Goal: Task Accomplishment & Management: Use online tool/utility

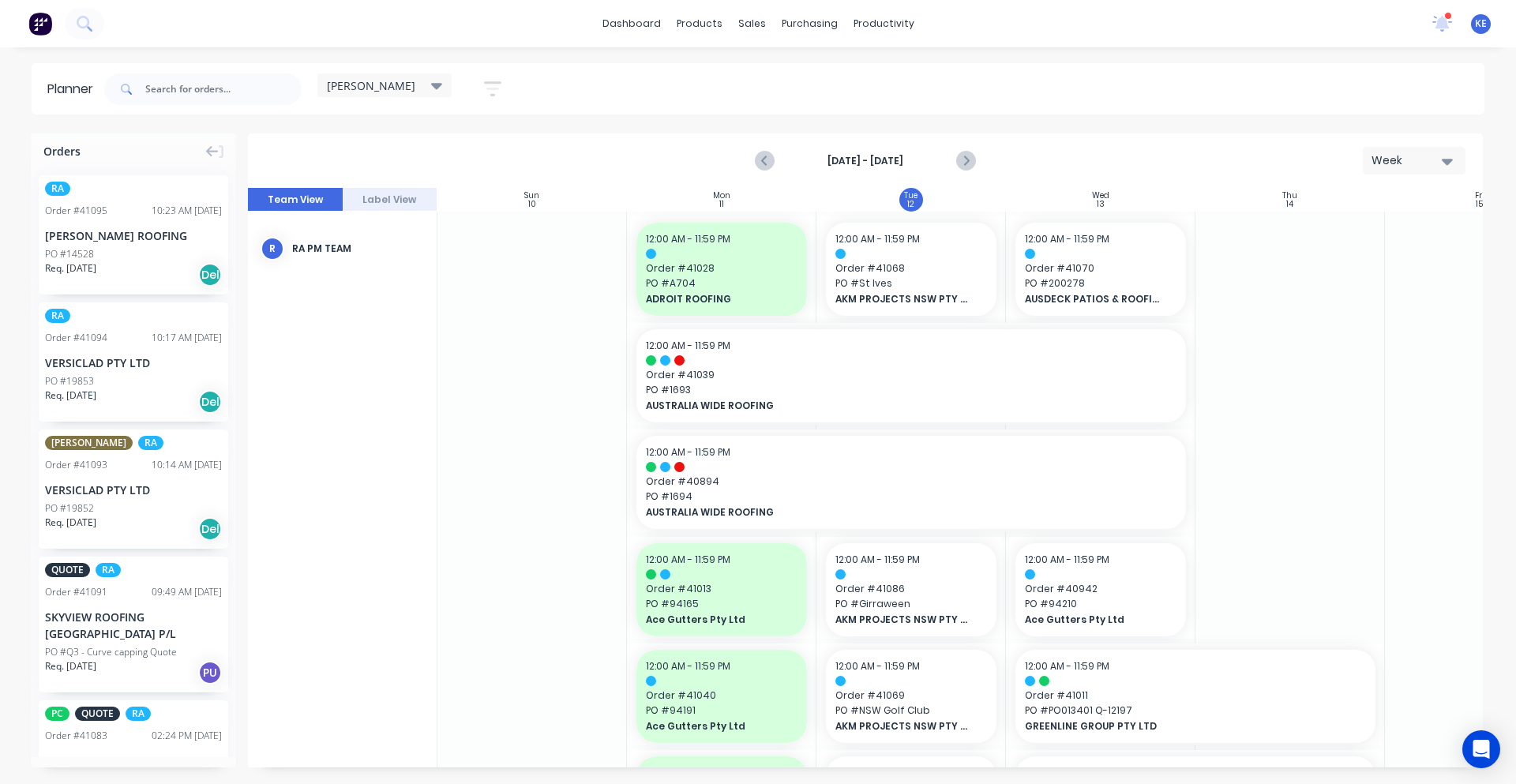
scroll to position [334, 1]
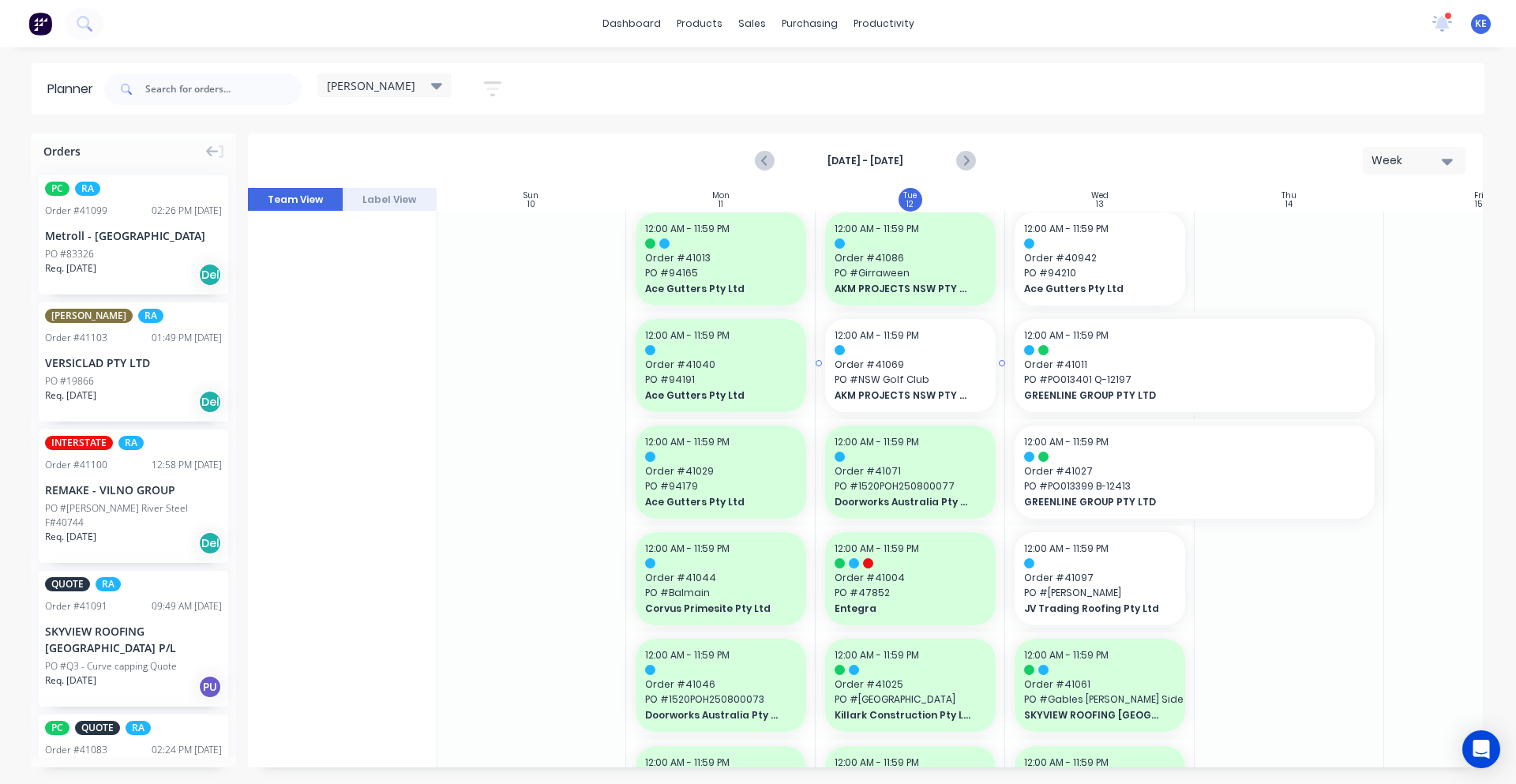
scroll to position [329, 1]
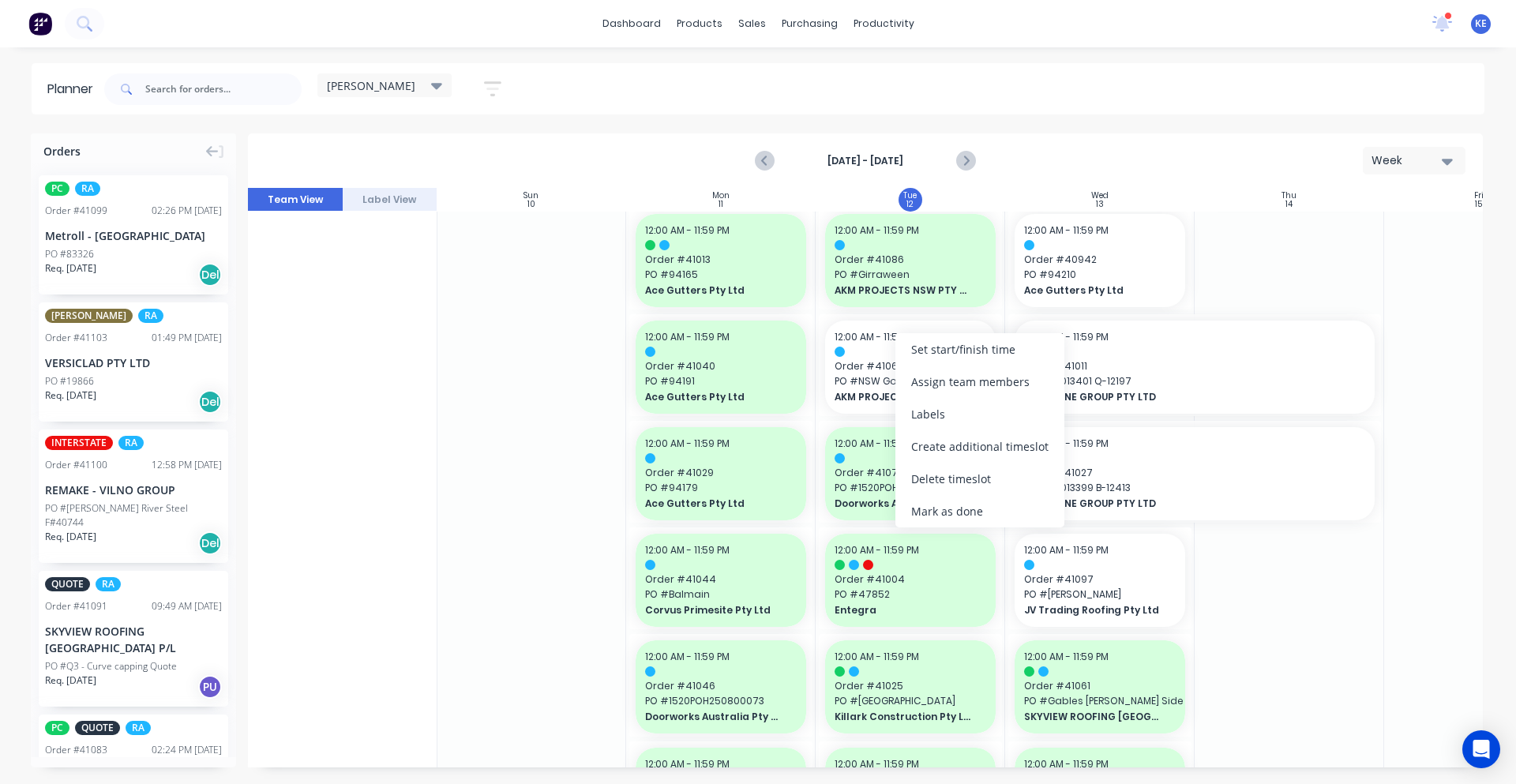
click at [954, 502] on div "Mark as done" at bounding box center [980, 511] width 169 height 32
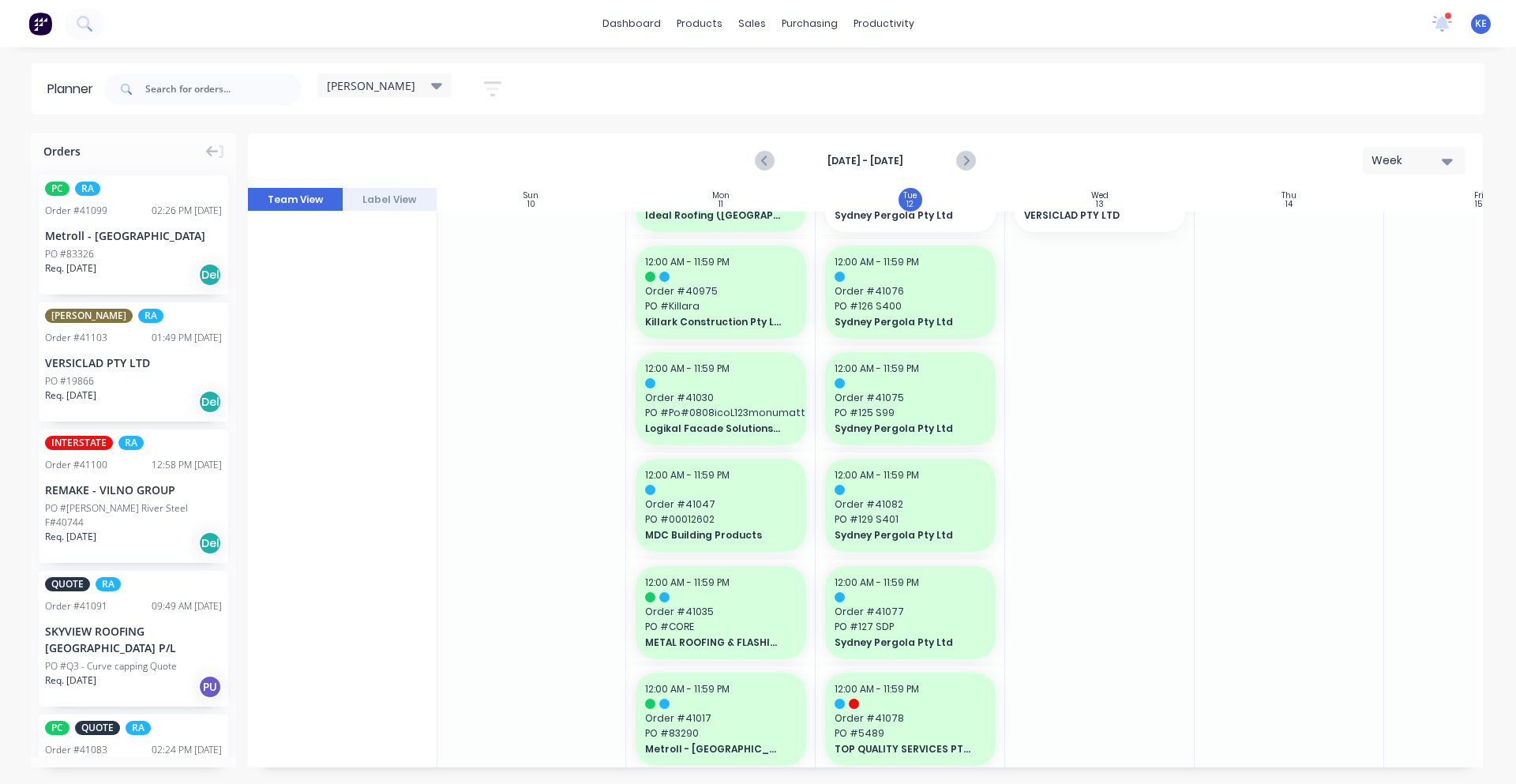
scroll to position [986, 1]
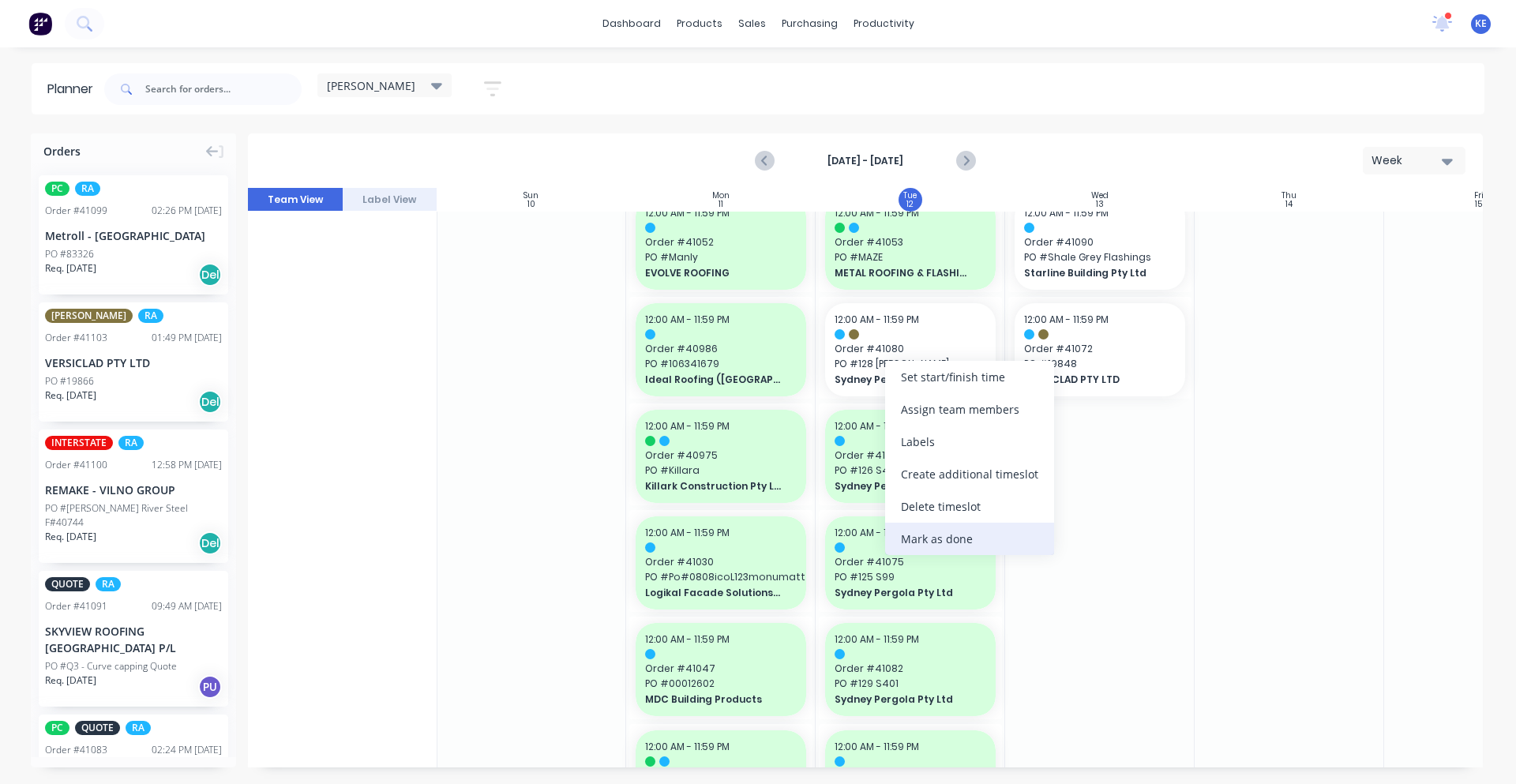
click at [953, 536] on div "Mark as done" at bounding box center [970, 538] width 169 height 32
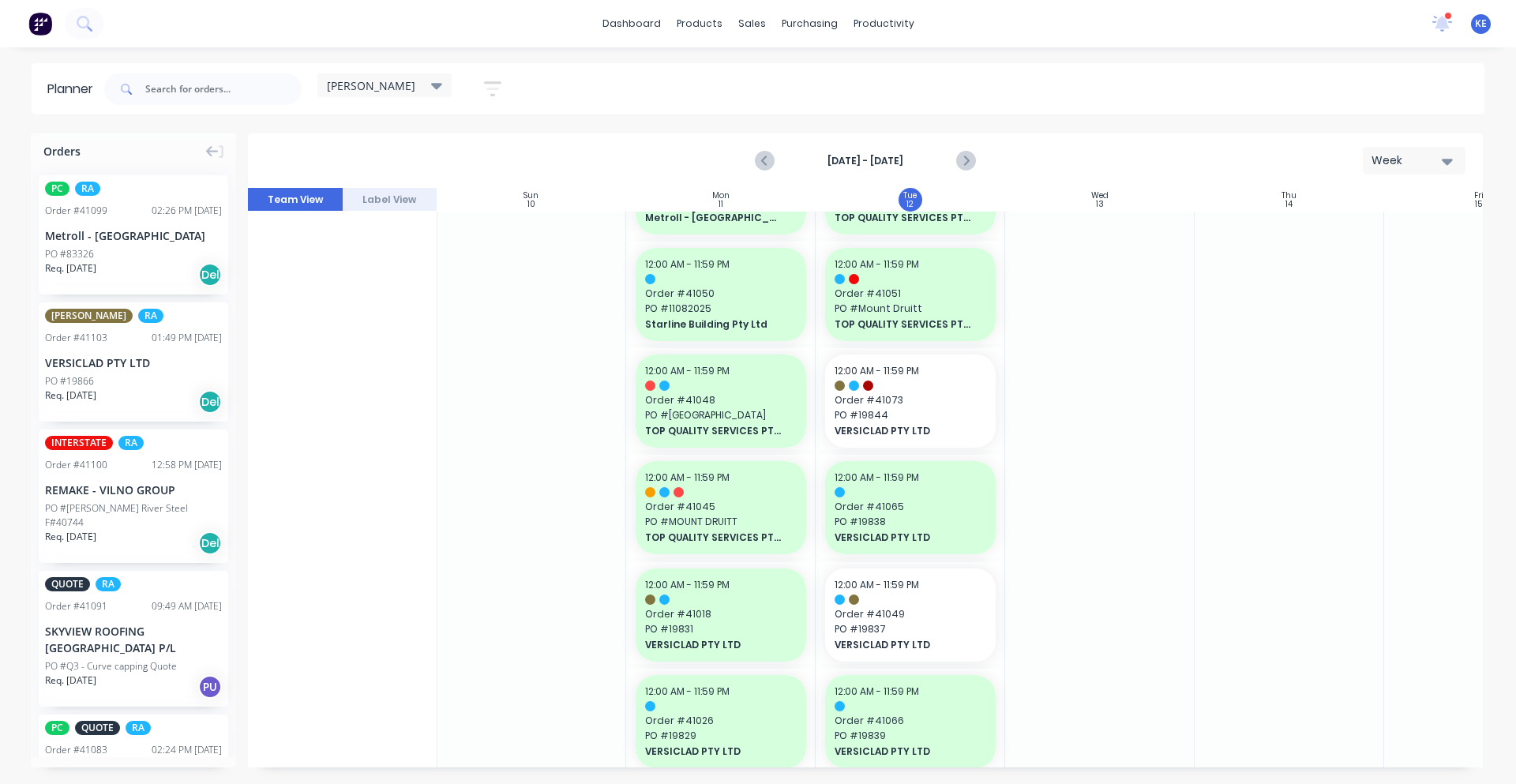
scroll to position [1644, 1]
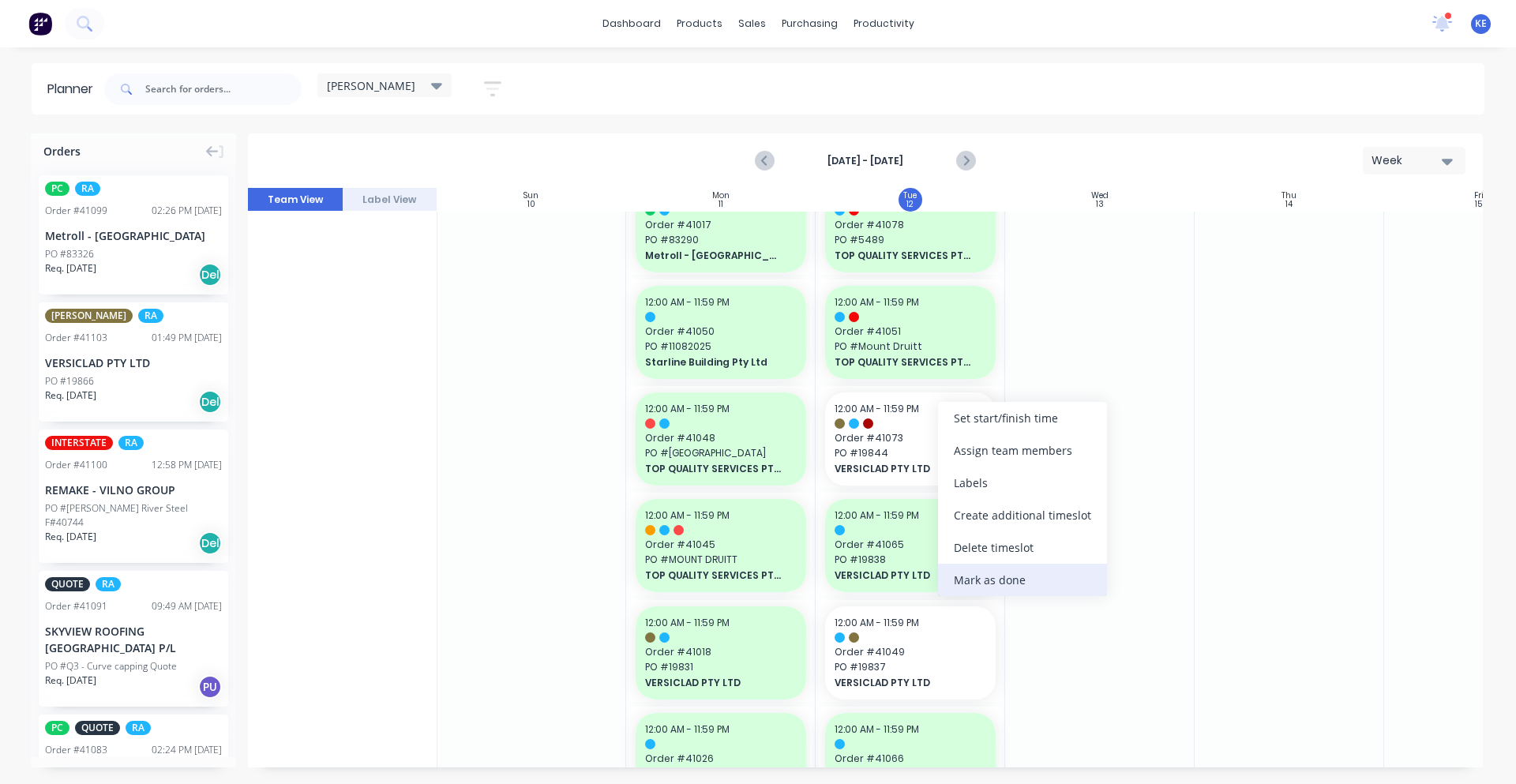
click at [999, 576] on div "Mark as done" at bounding box center [1022, 579] width 169 height 32
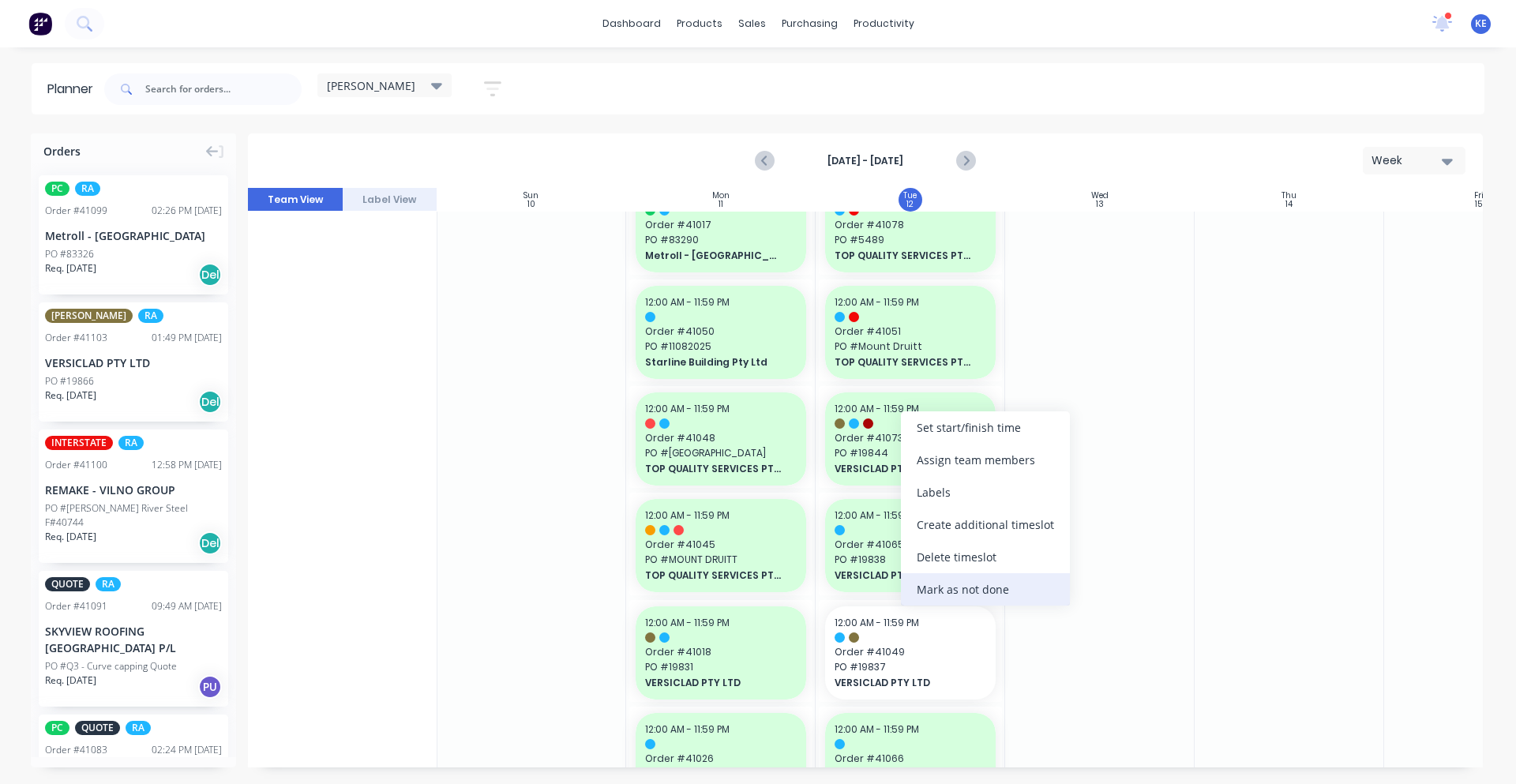
click at [1026, 589] on div "Mark as not done" at bounding box center [986, 589] width 169 height 32
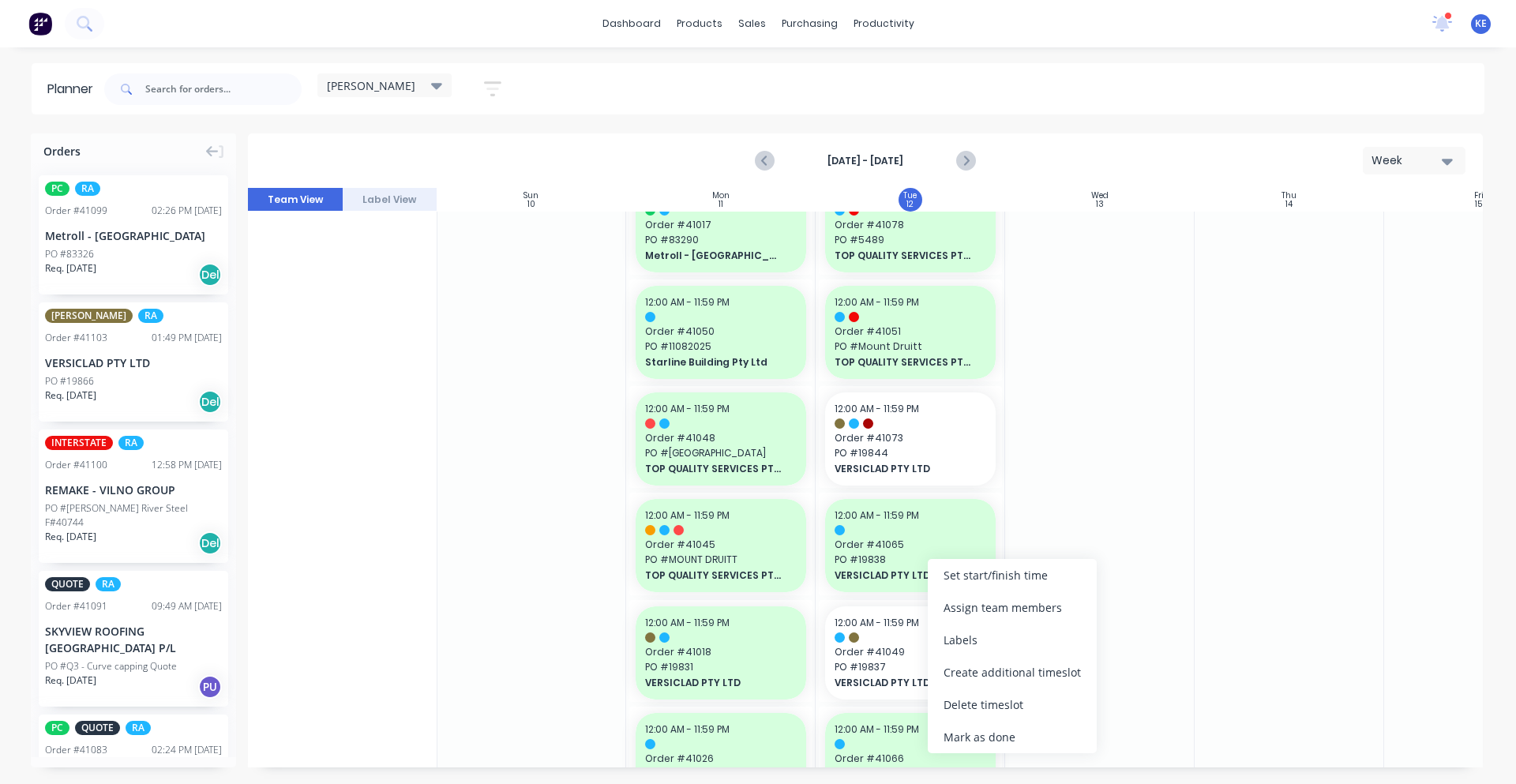
drag, startPoint x: 1028, startPoint y: 743, endPoint x: 1144, endPoint y: 478, distance: 289.3
click at [1028, 742] on div "Mark as done" at bounding box center [1013, 736] width 169 height 32
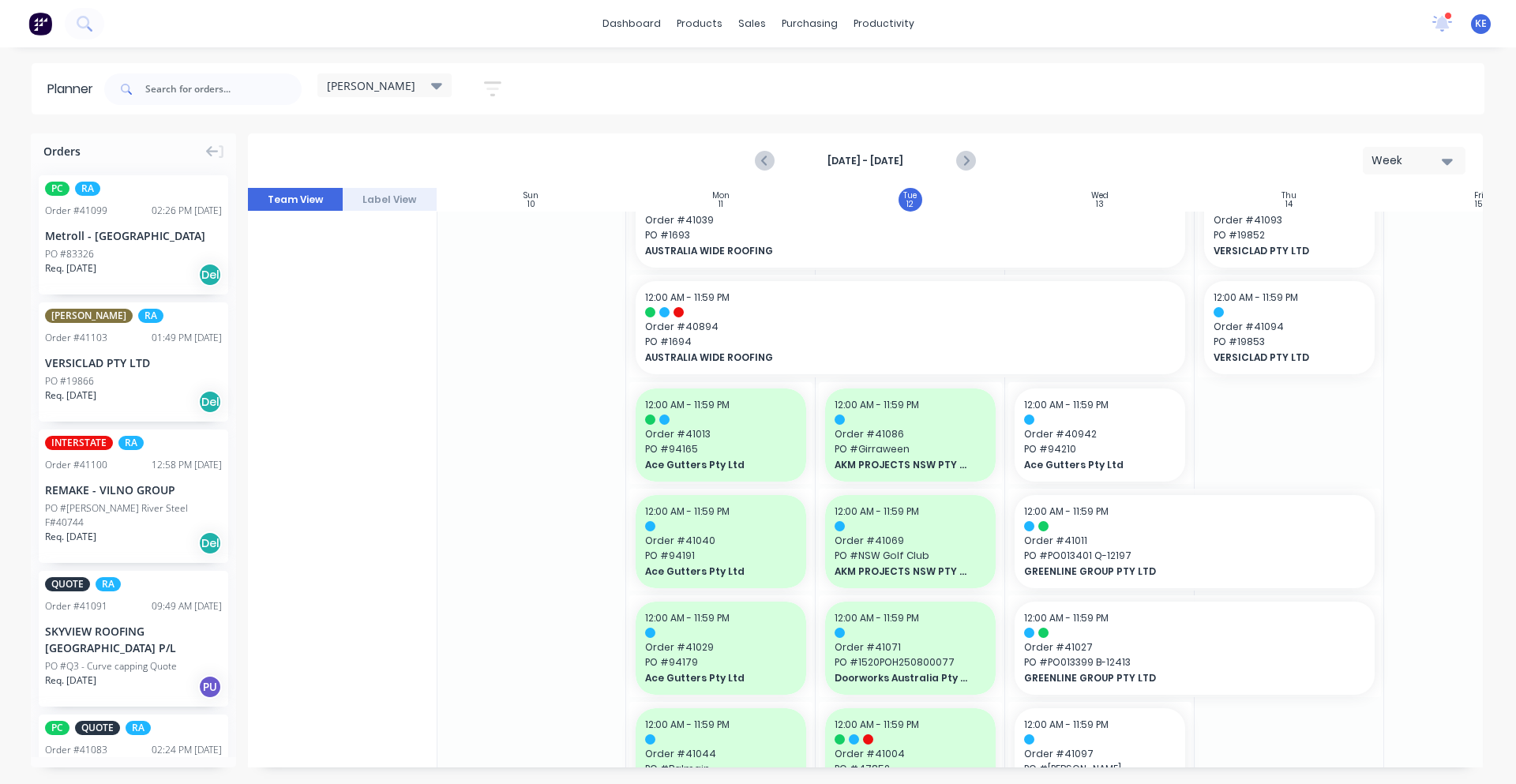
scroll to position [0, 1]
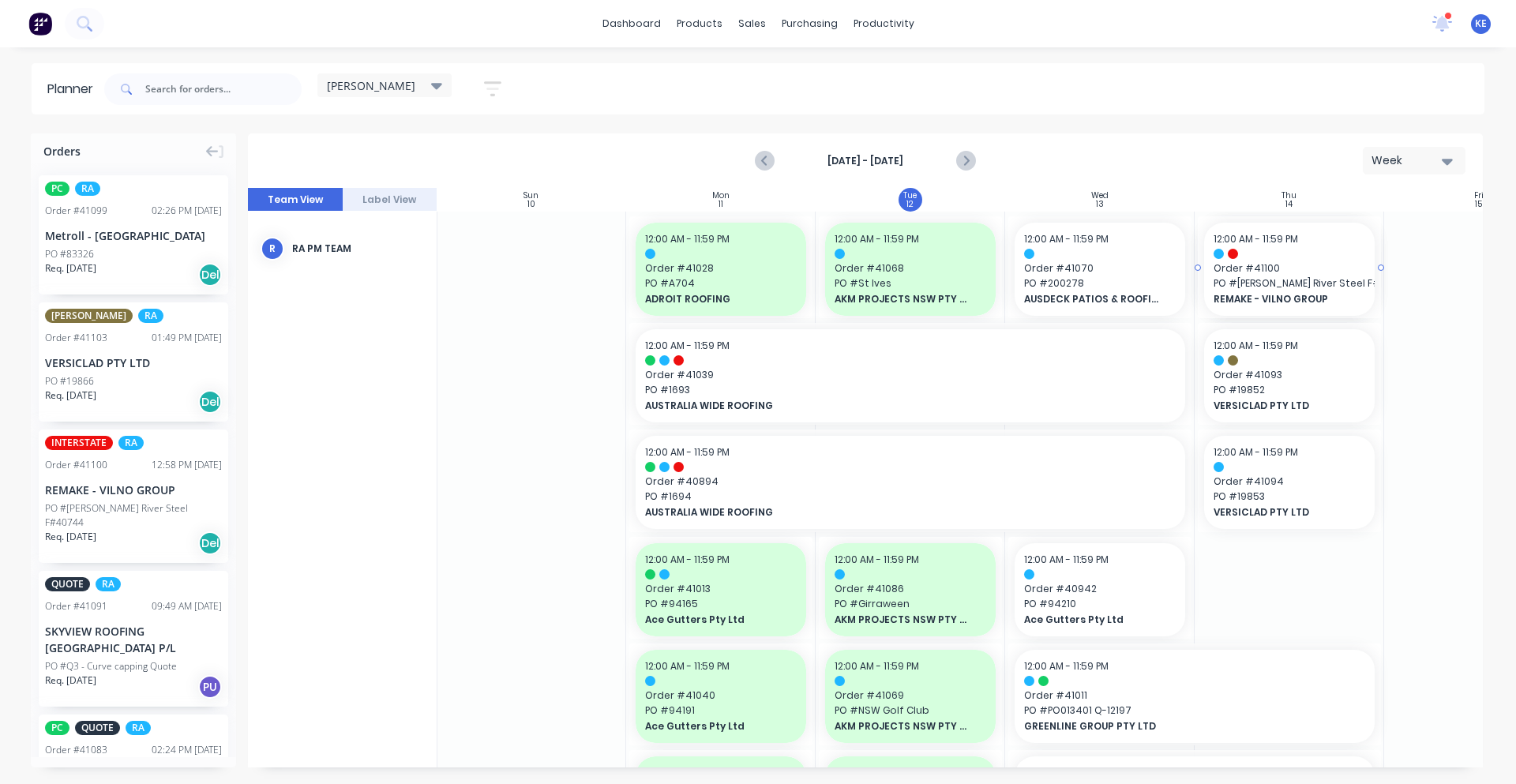
drag, startPoint x: 54, startPoint y: 502, endPoint x: 1253, endPoint y: 449, distance: 1200.2
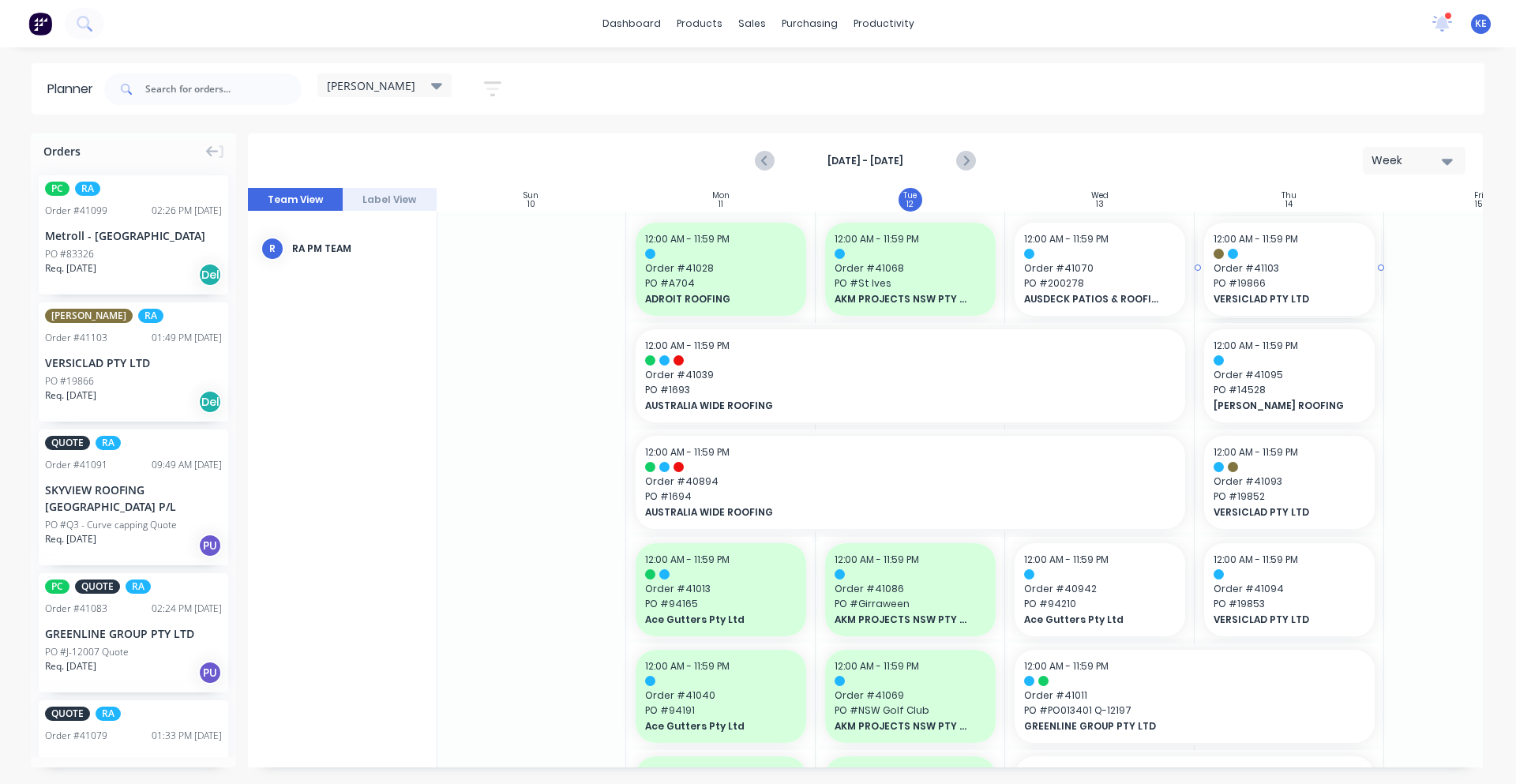
drag, startPoint x: 137, startPoint y: 387, endPoint x: 1318, endPoint y: 352, distance: 1181.5
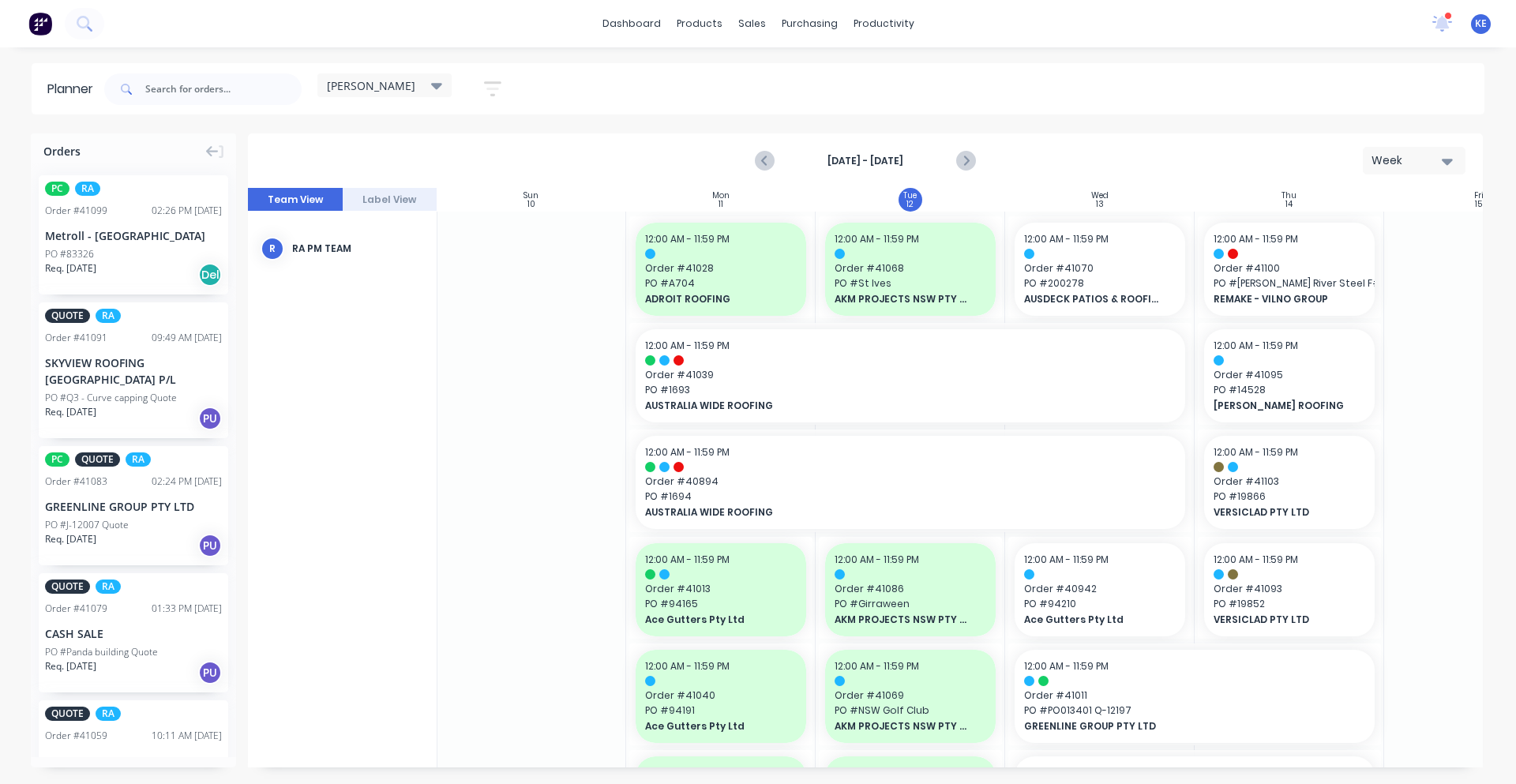
click at [200, 240] on div "Metroll - [GEOGRAPHIC_DATA]" at bounding box center [133, 235] width 177 height 17
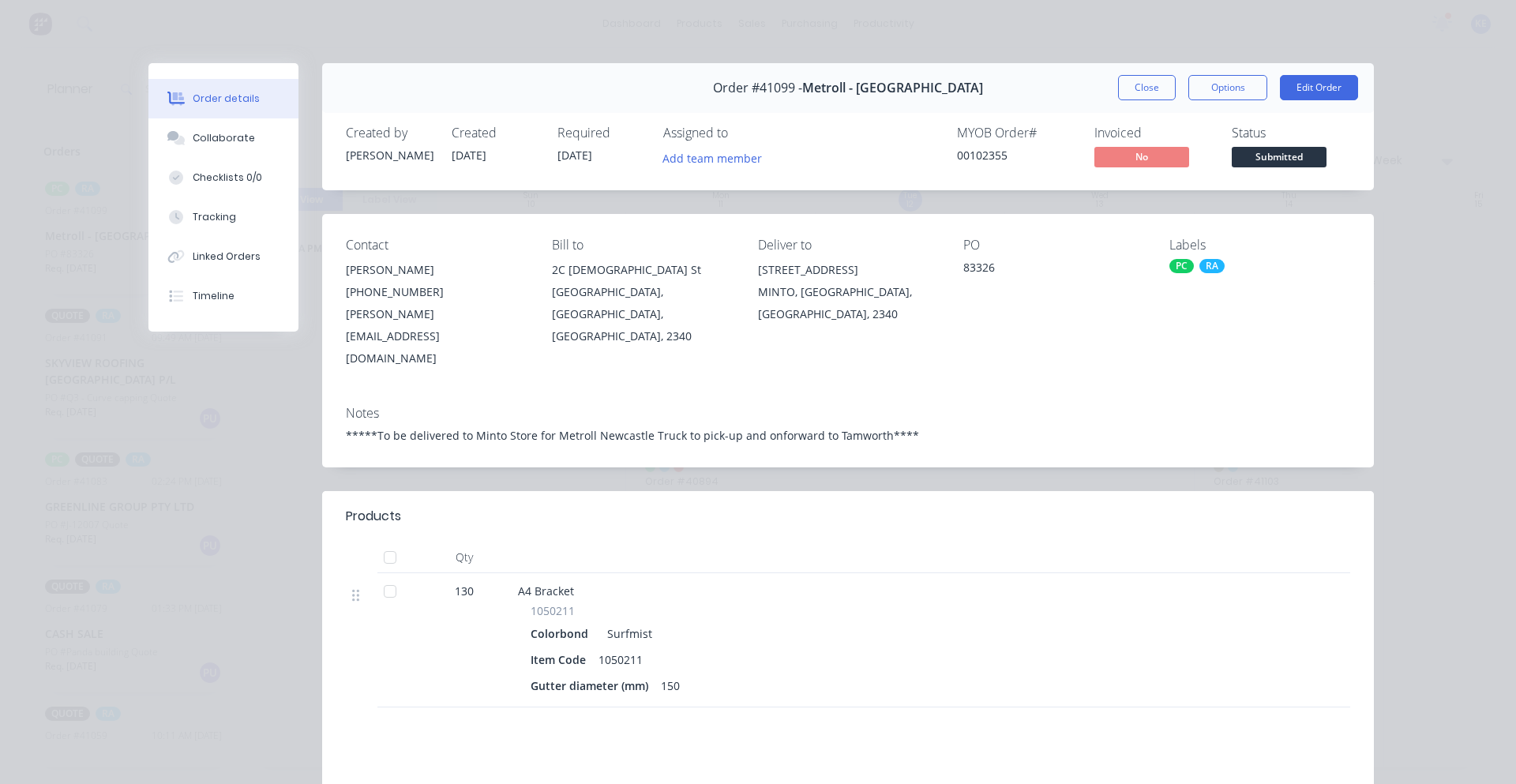
click at [1128, 51] on div "Order details Collaborate Checklists 0/0 Tracking Linked Orders Timeline Order …" at bounding box center [758, 392] width 1516 height 784
click at [1137, 118] on div "Created by [PERSON_NAME] Created [DATE] Required [DATE] Assigned to Add team me…" at bounding box center [848, 148] width 1052 height 84
click at [1143, 104] on div "Order #41099 - Metroll - Tamworth Close Options Edit Order" at bounding box center [848, 87] width 1052 height 50
click at [1151, 79] on button "Close" at bounding box center [1147, 87] width 58 height 25
